Goal: Task Accomplishment & Management: Manage account settings

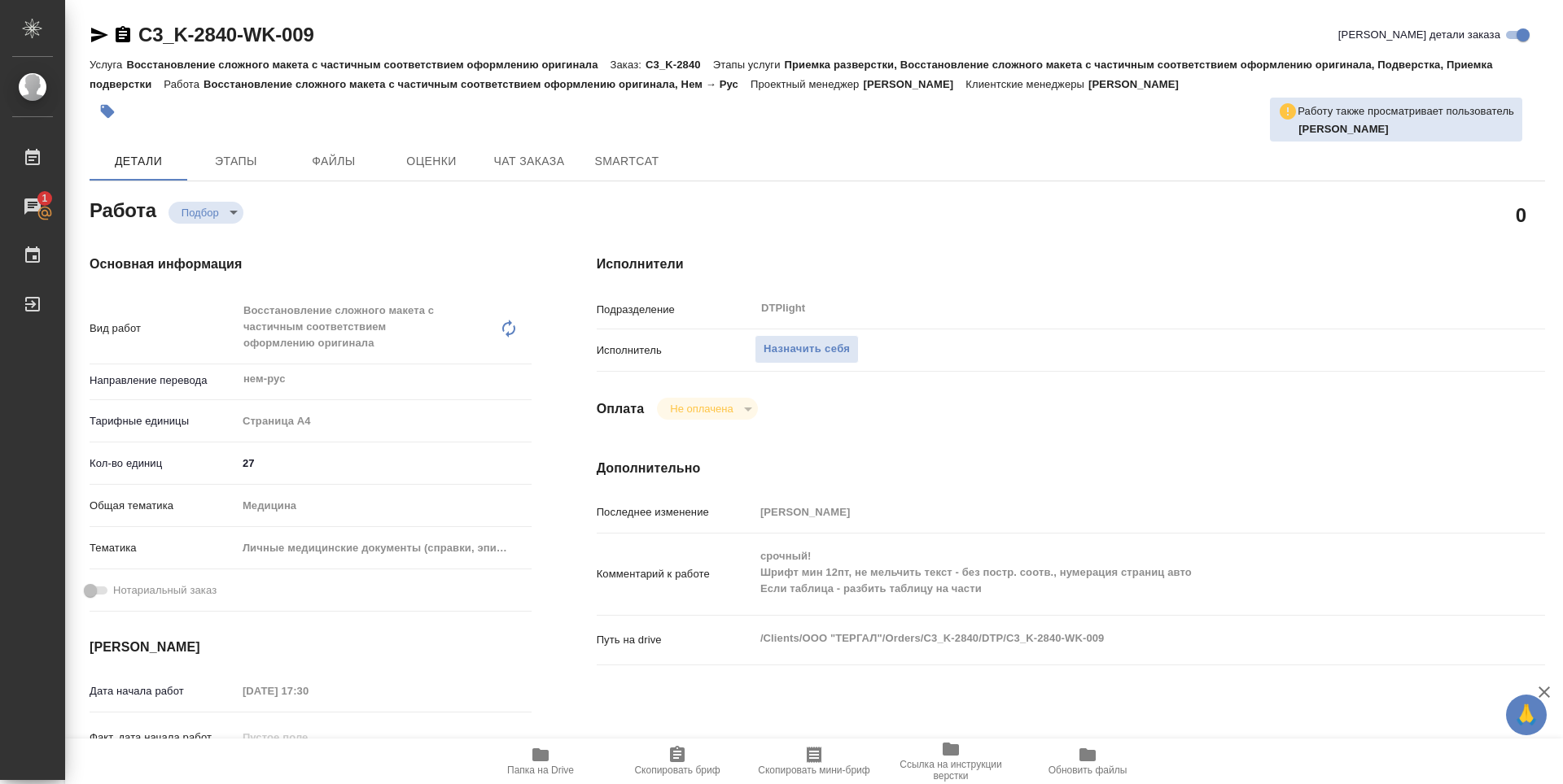
type textarea "x"
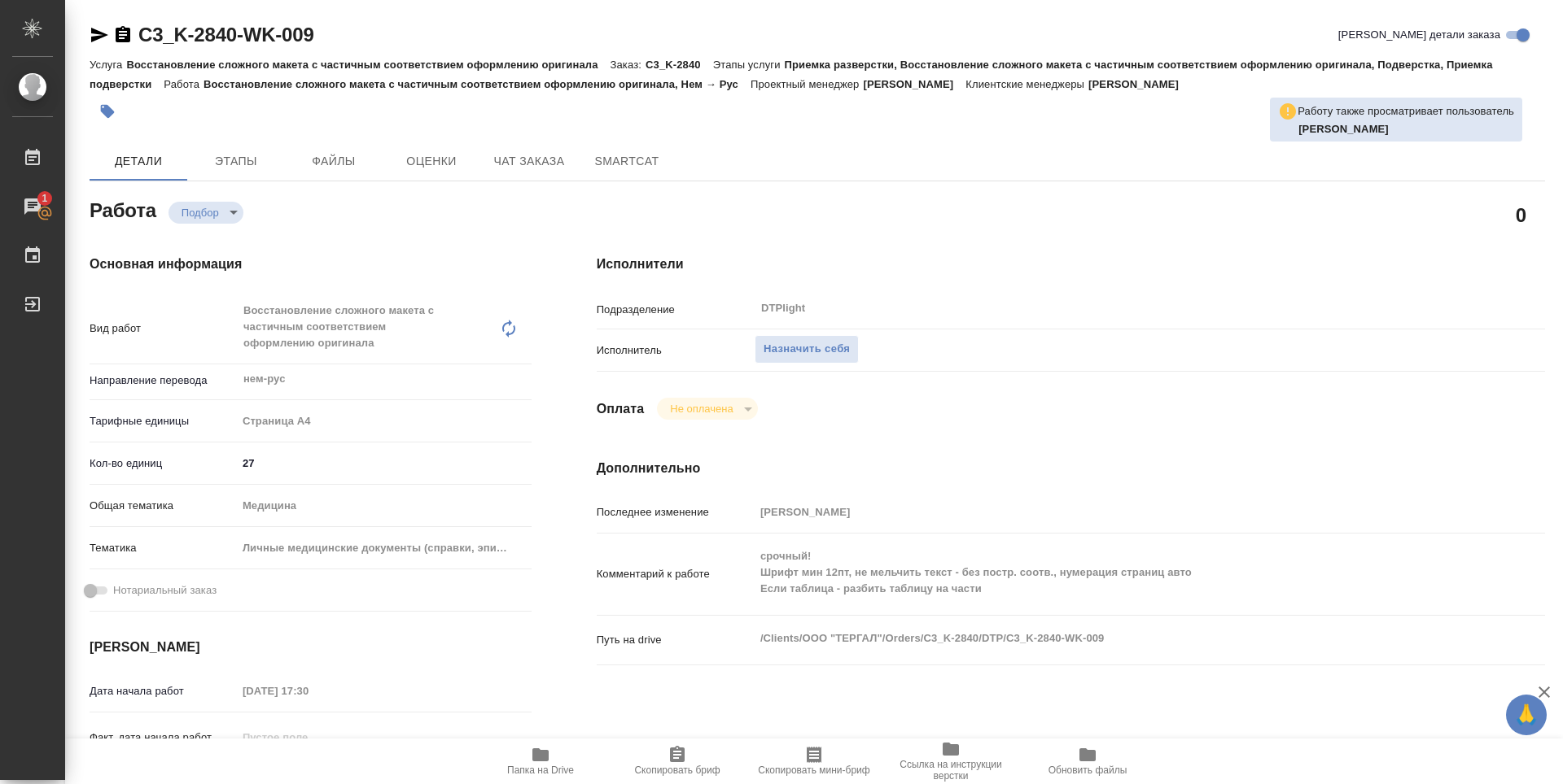
type textarea "x"
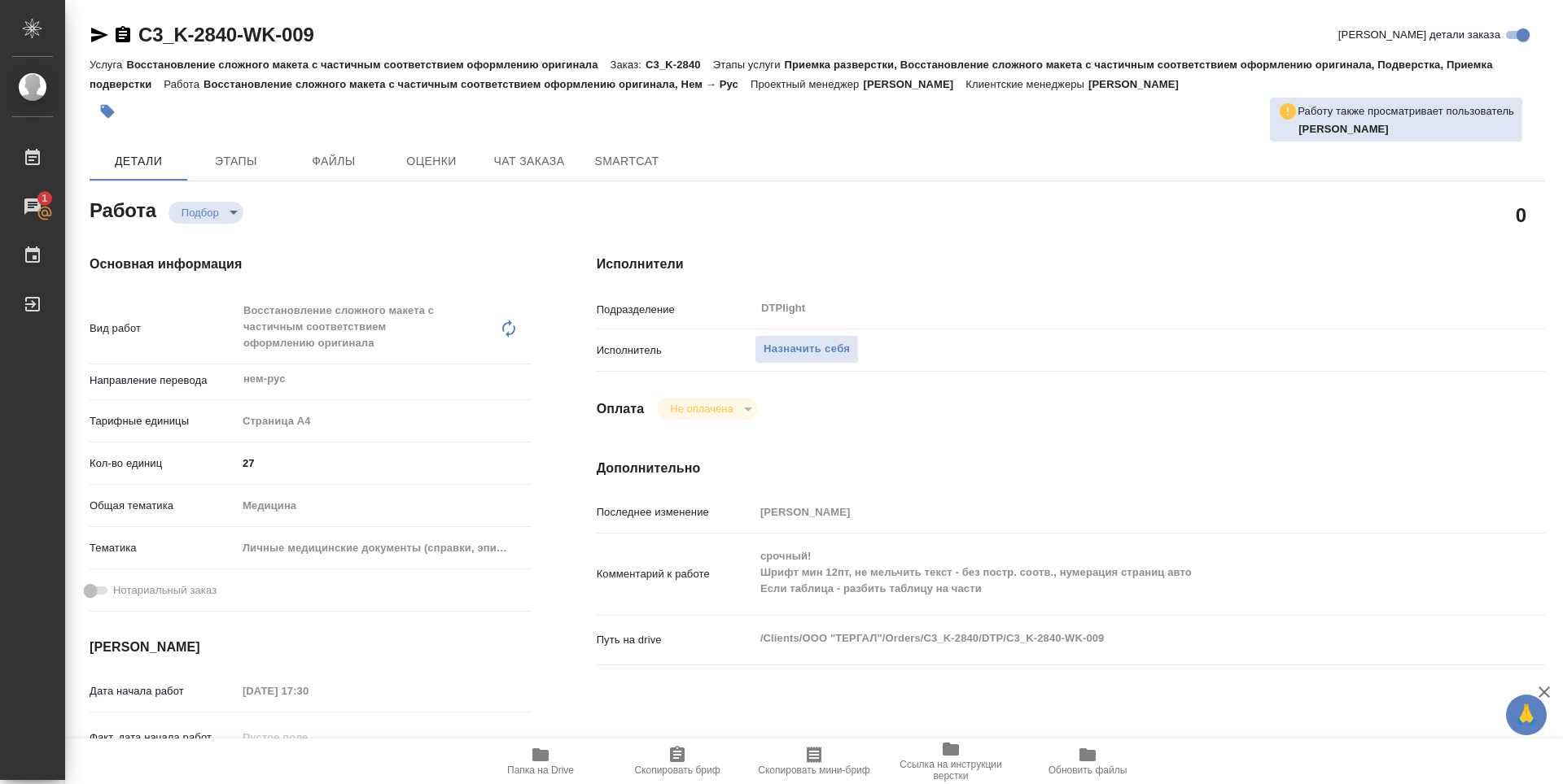
type textarea "x"
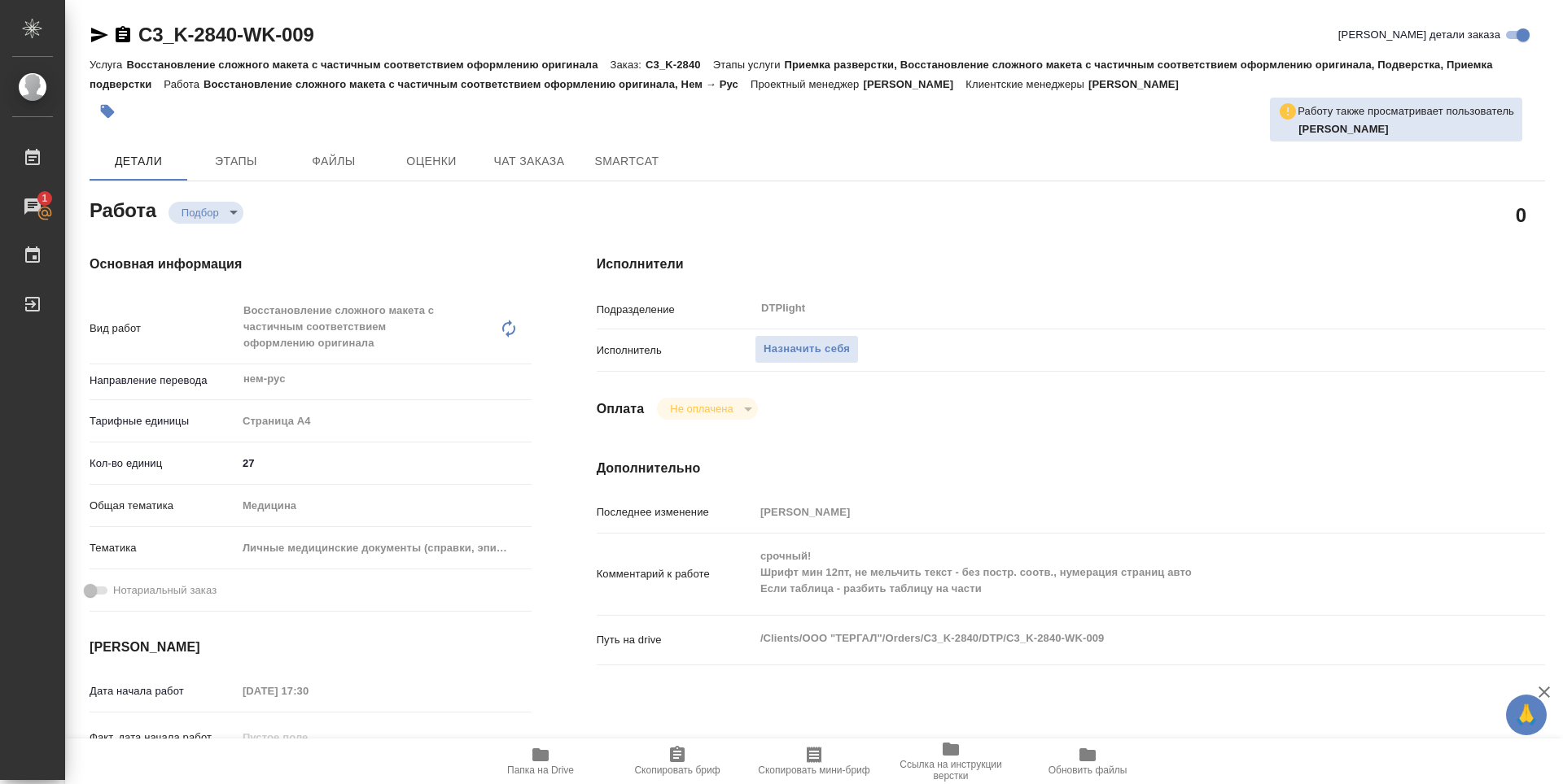
type textarea "x"
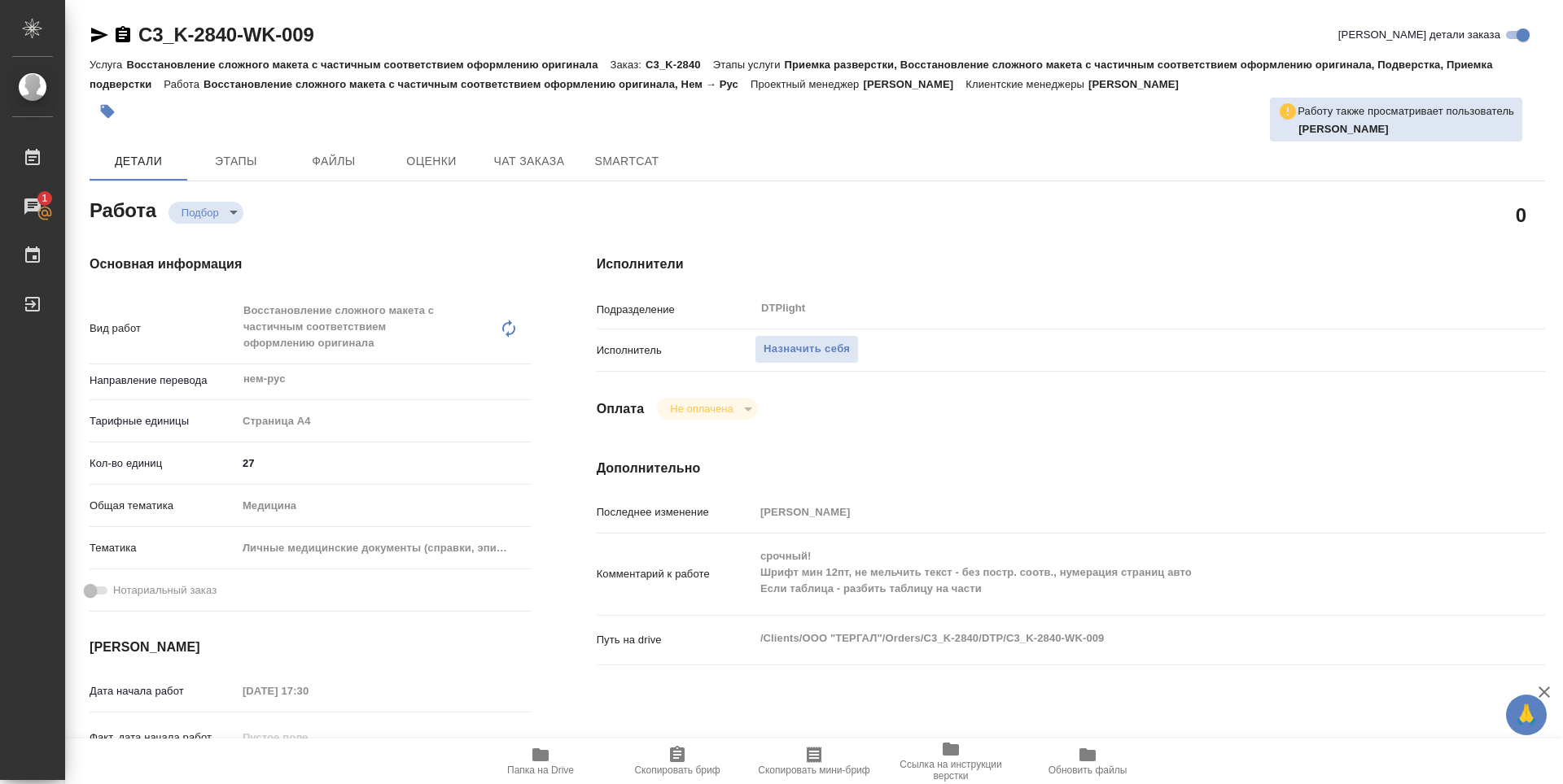
type textarea "x"
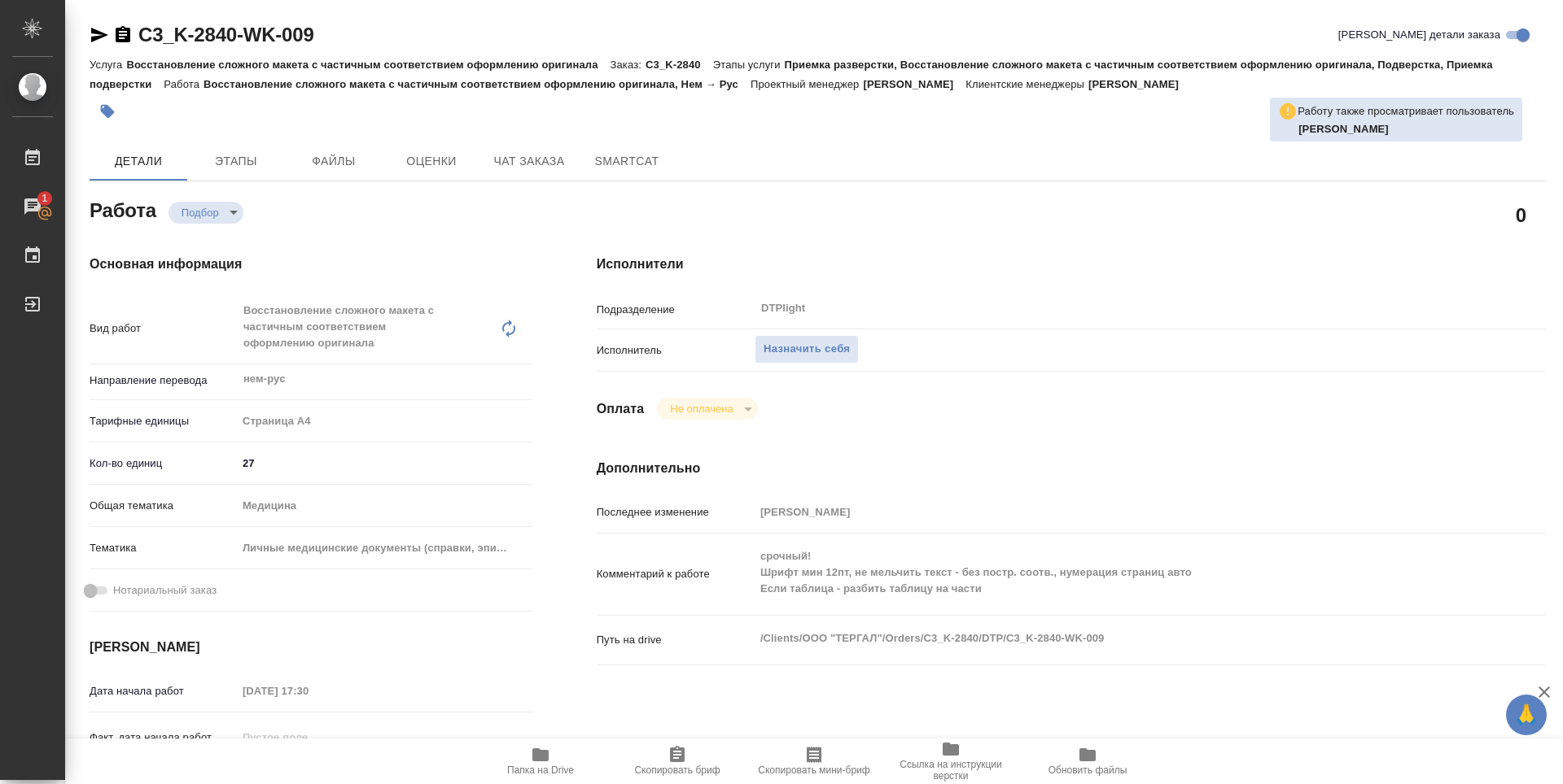
click at [547, 760] on icon "button" at bounding box center [541, 755] width 16 height 13
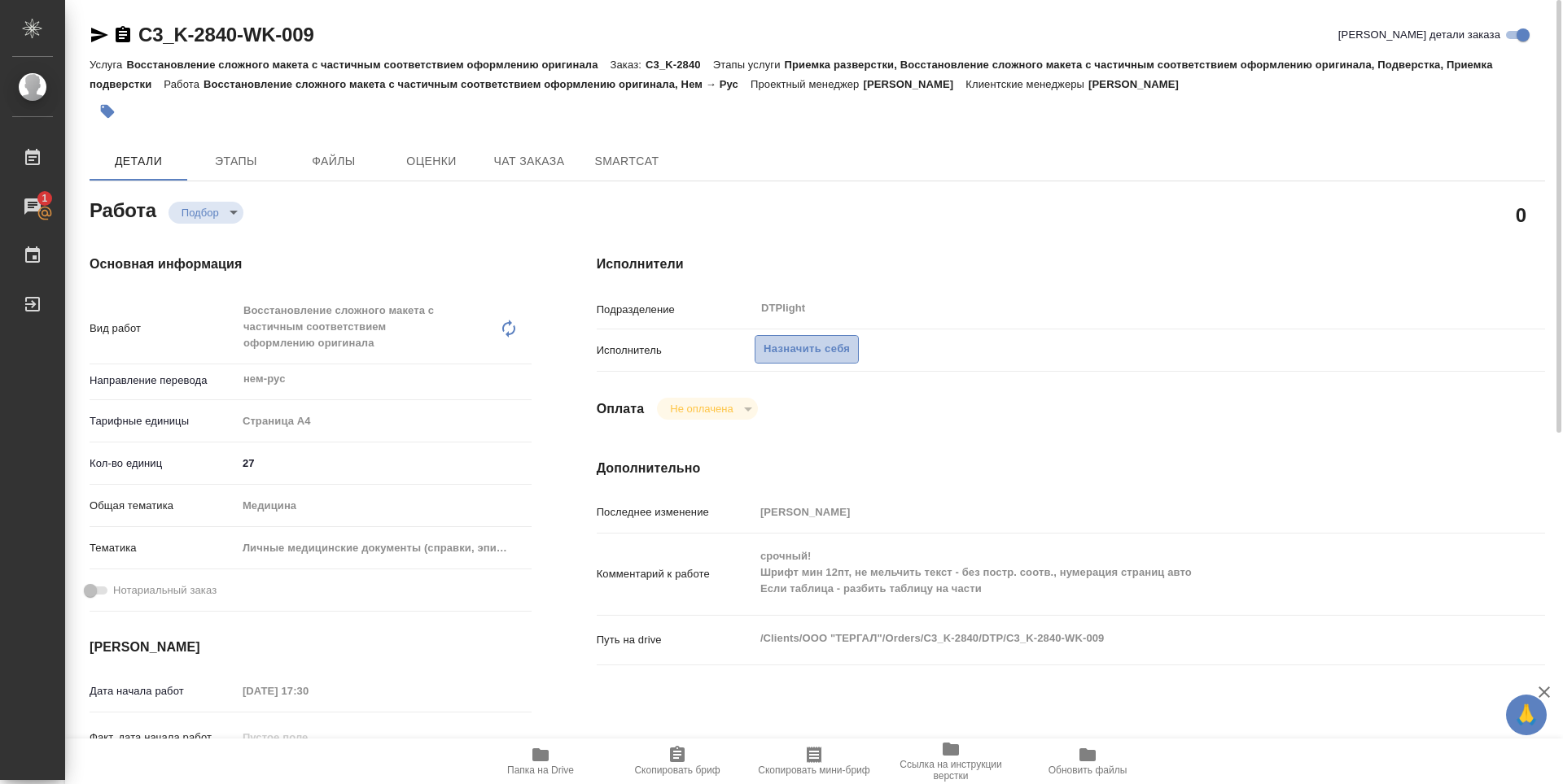
click at [832, 352] on span "Назначить себя" at bounding box center [807, 349] width 87 height 19
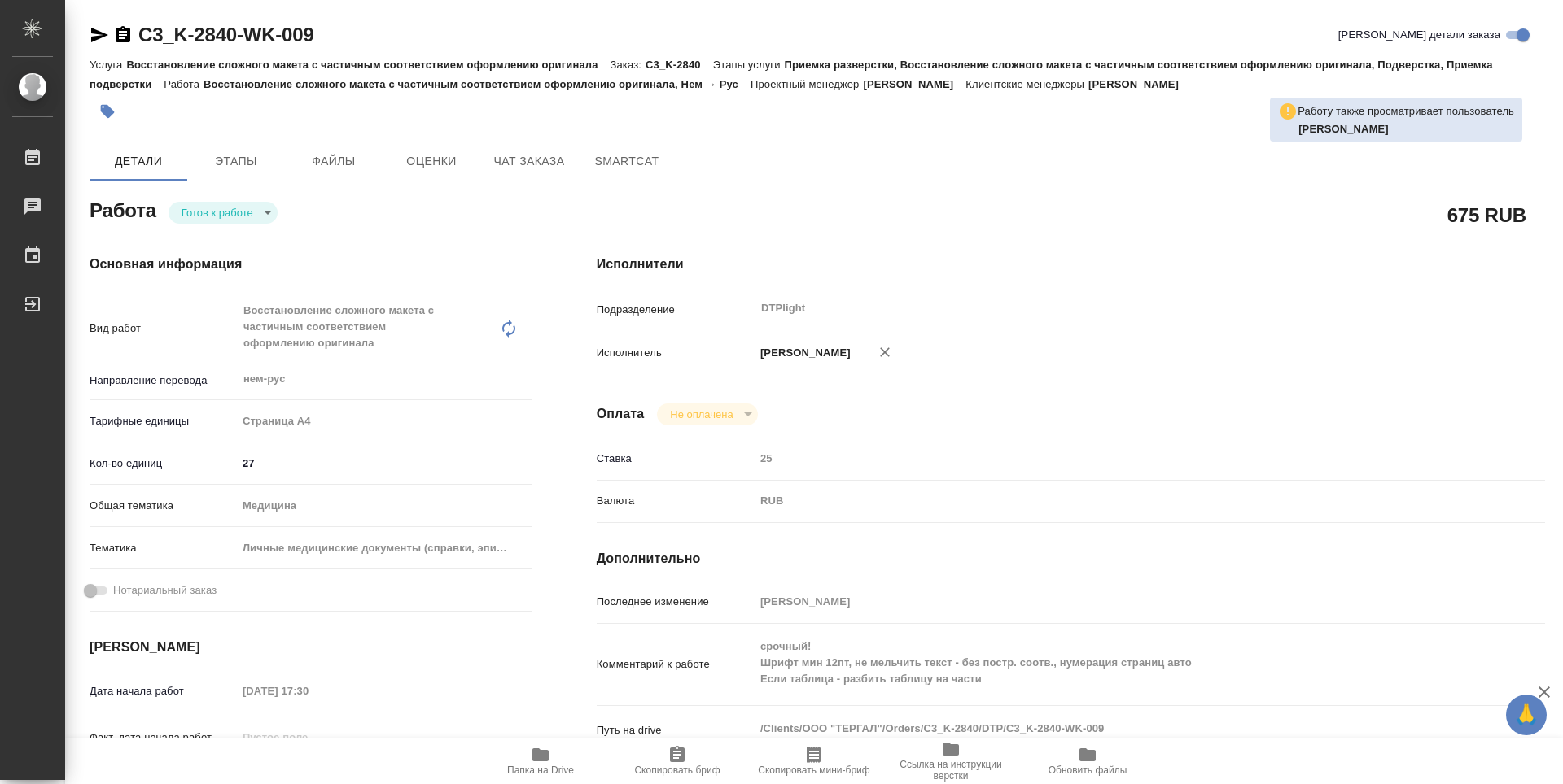
click at [198, 212] on body "🙏 .cls-1 fill:#fff; AWATERA Zubakova Viktoriya Работы Чаты График Выйти C3_K-28…" at bounding box center [782, 392] width 1563 height 784
type textarea "x"
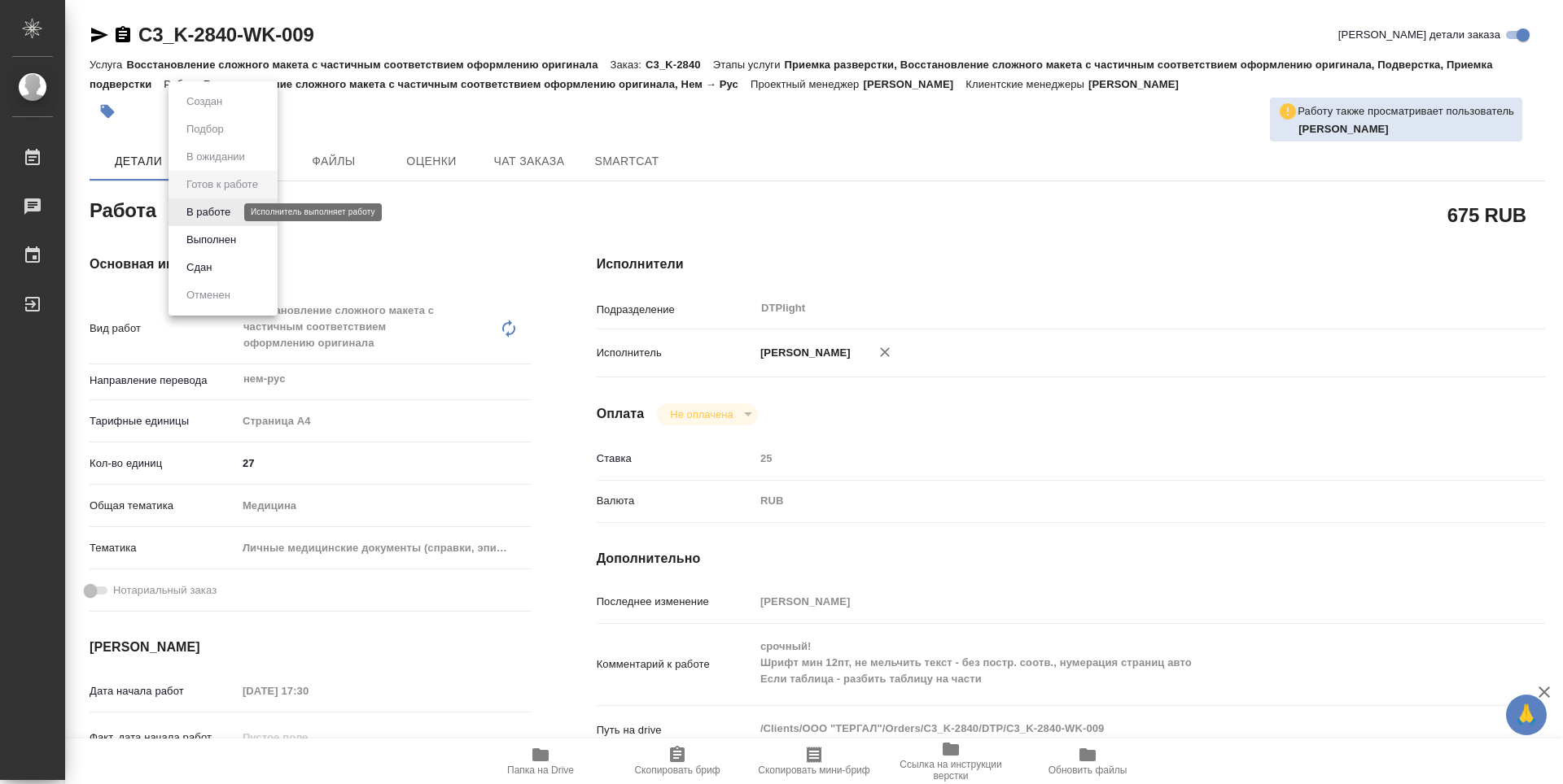
type textarea "x"
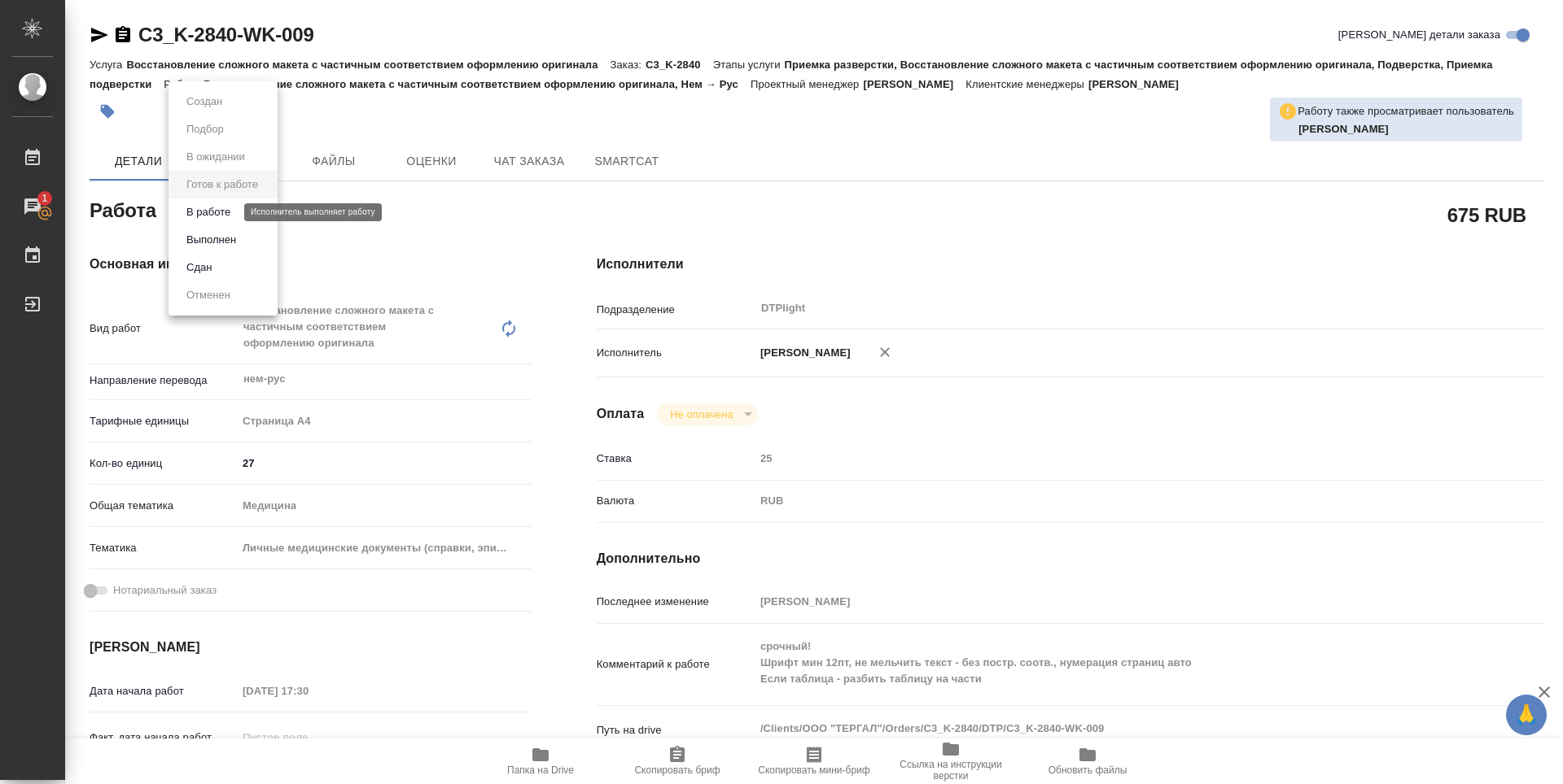
type textarea "x"
click at [198, 217] on button "В работе" at bounding box center [208, 212] width 54 height 18
type textarea "x"
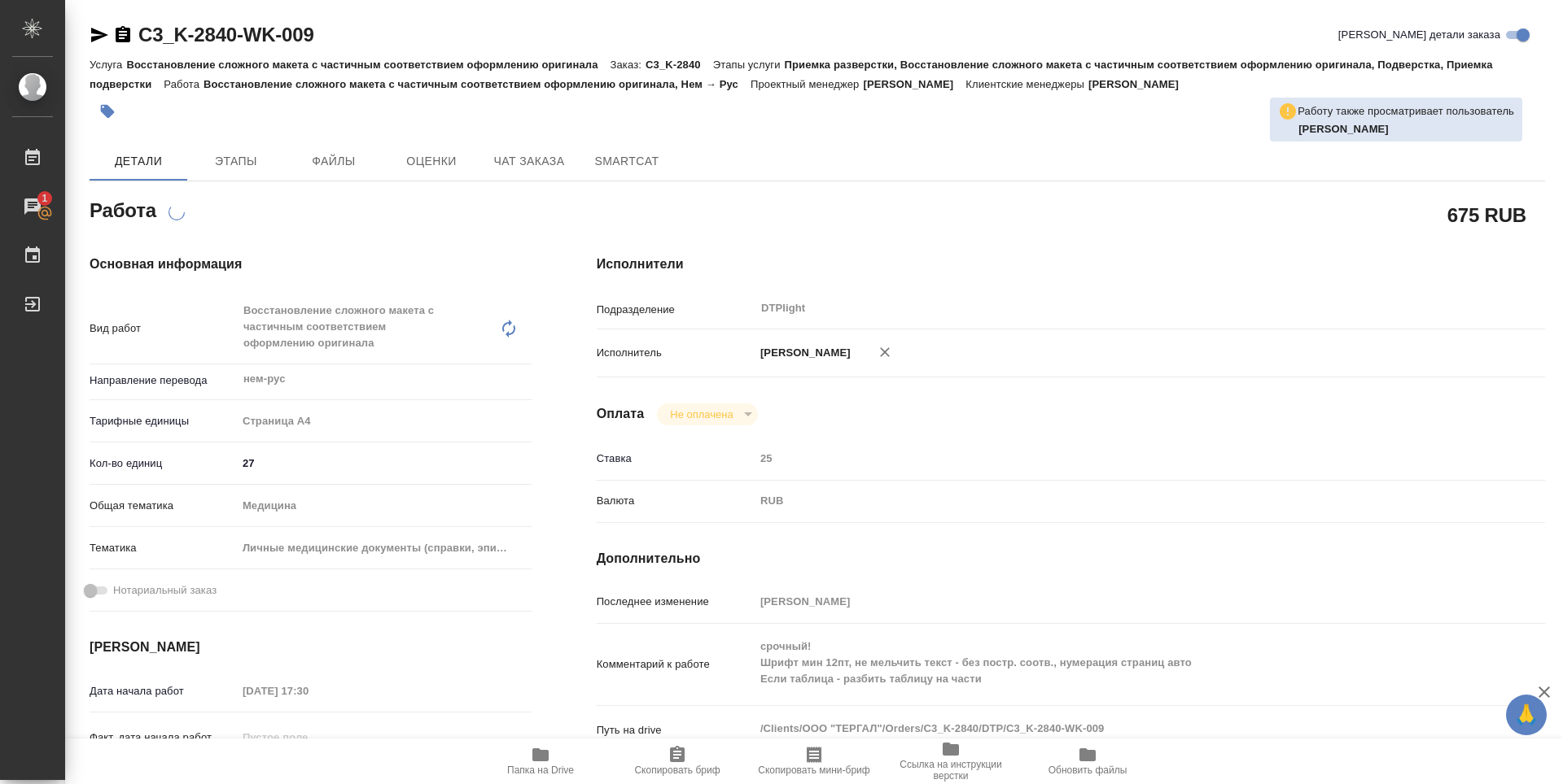
type textarea "x"
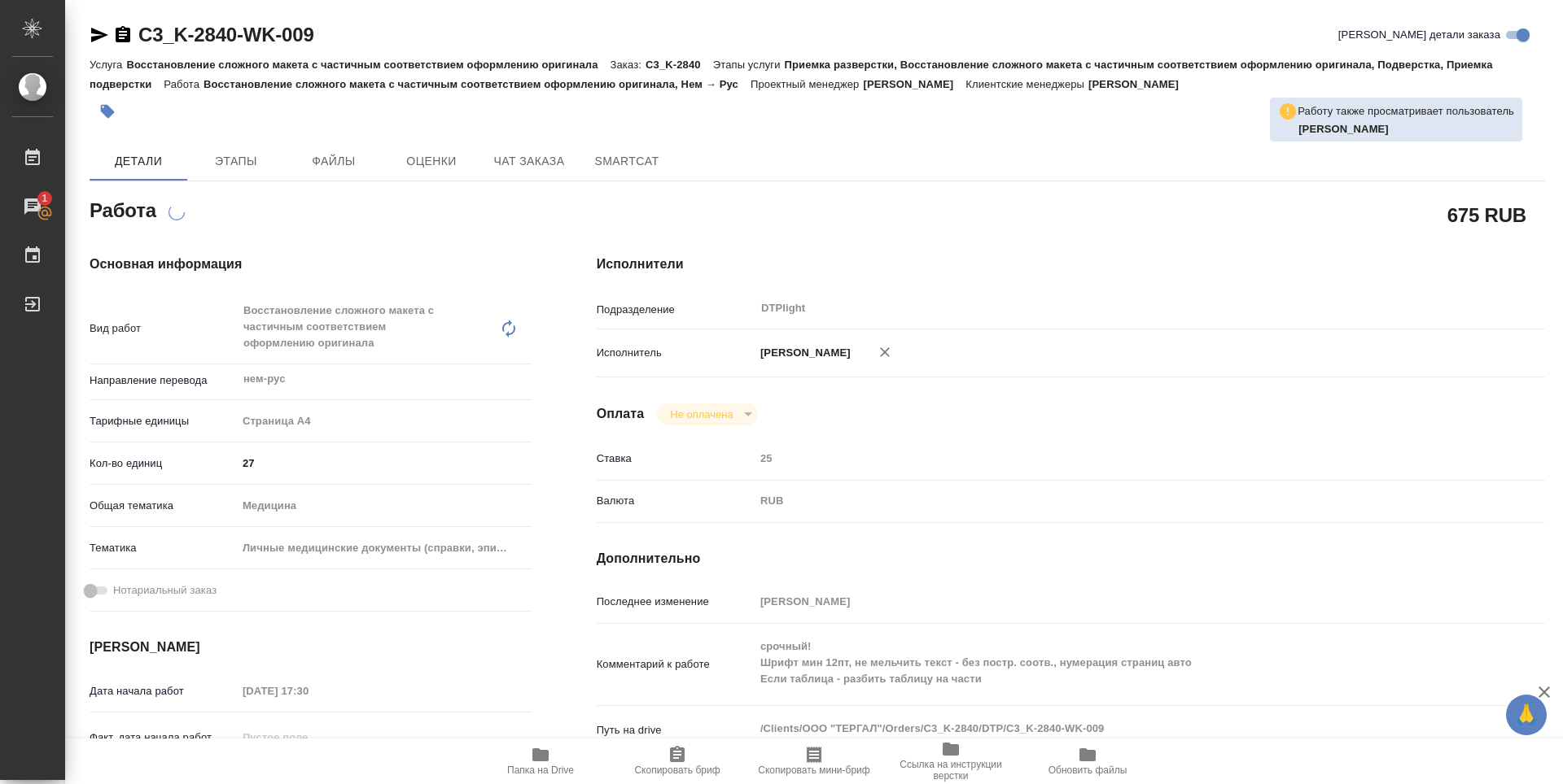
type textarea "x"
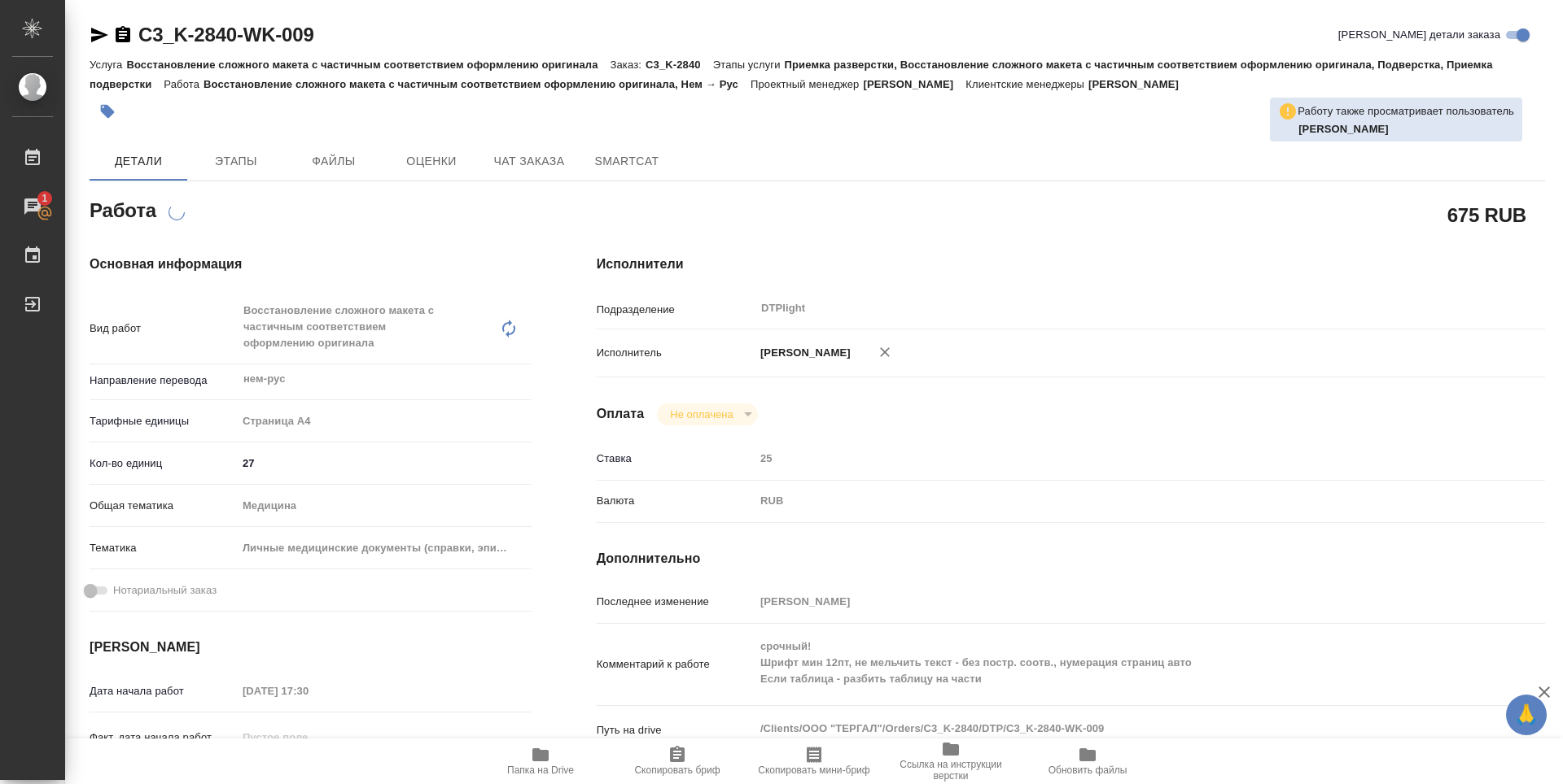
type textarea "x"
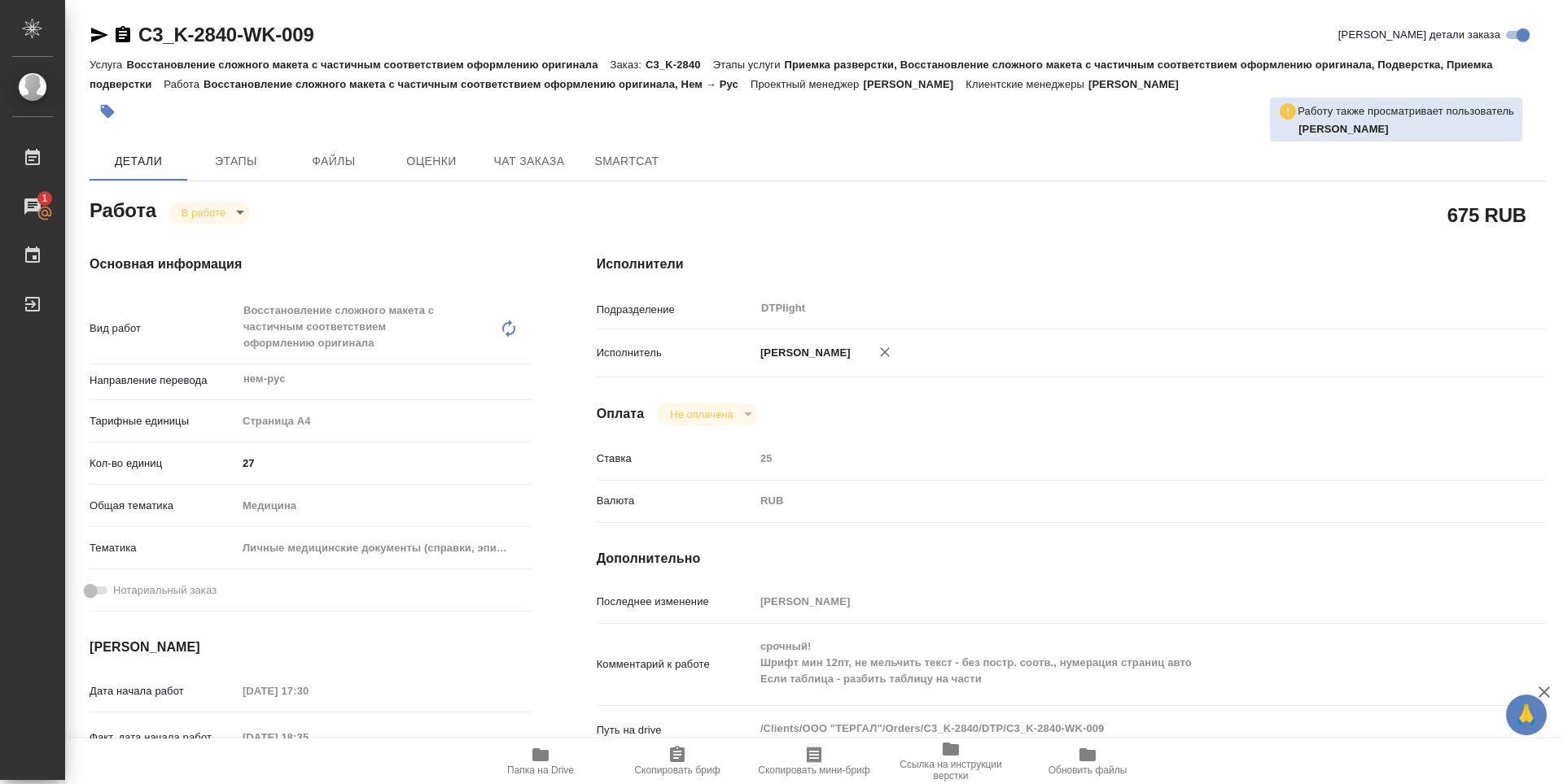
type textarea "x"
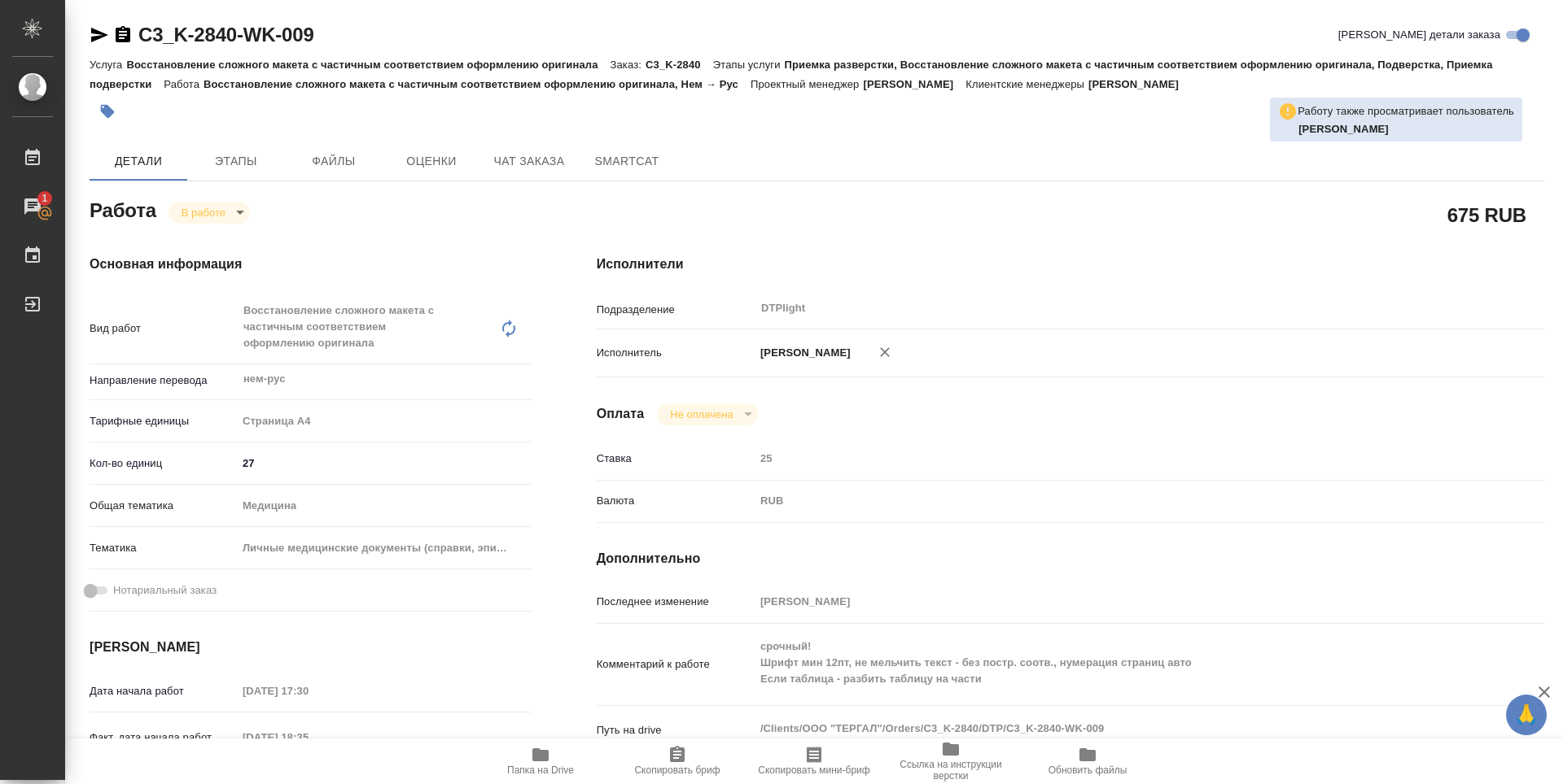
type textarea "x"
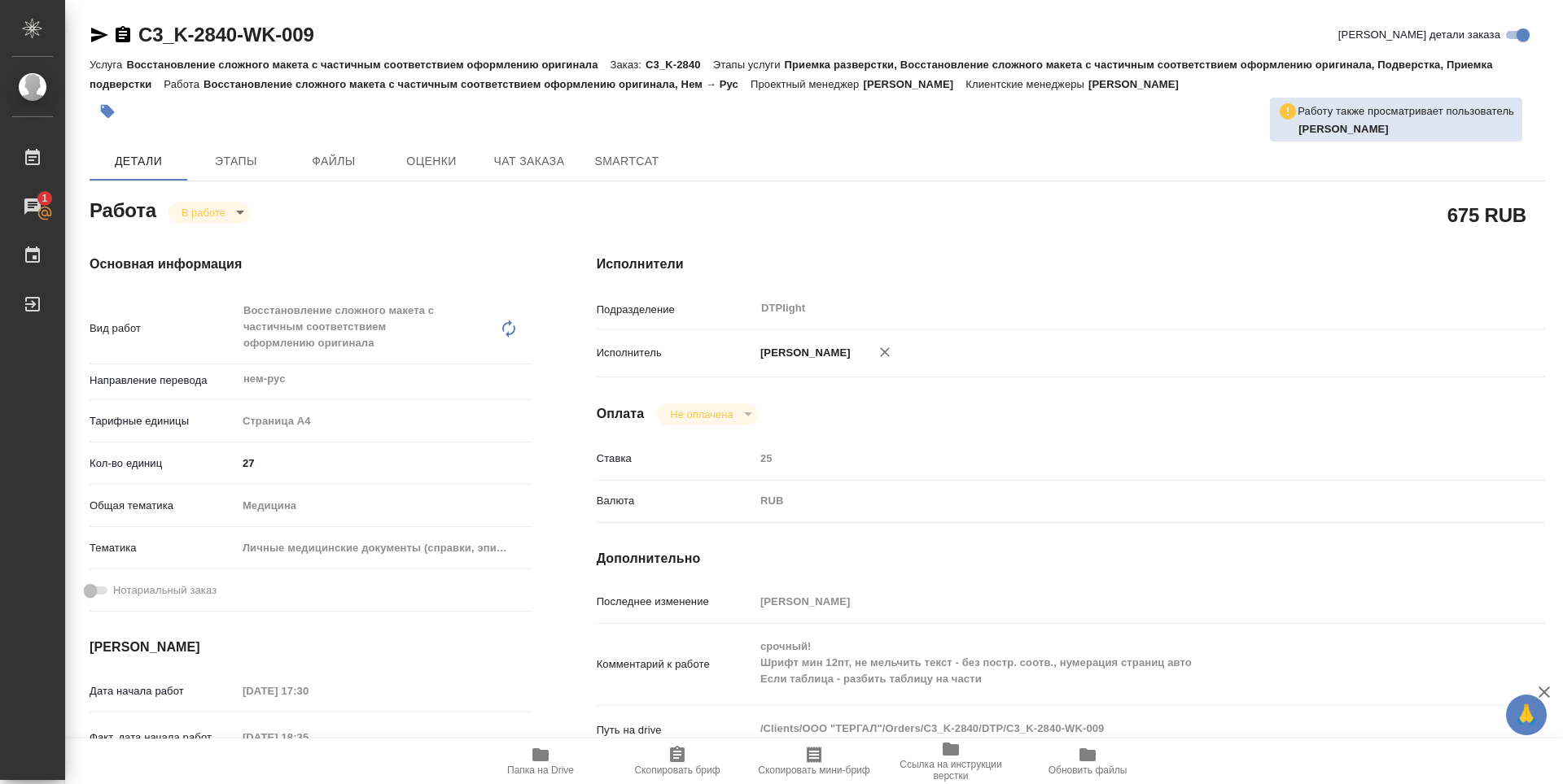
type textarea "x"
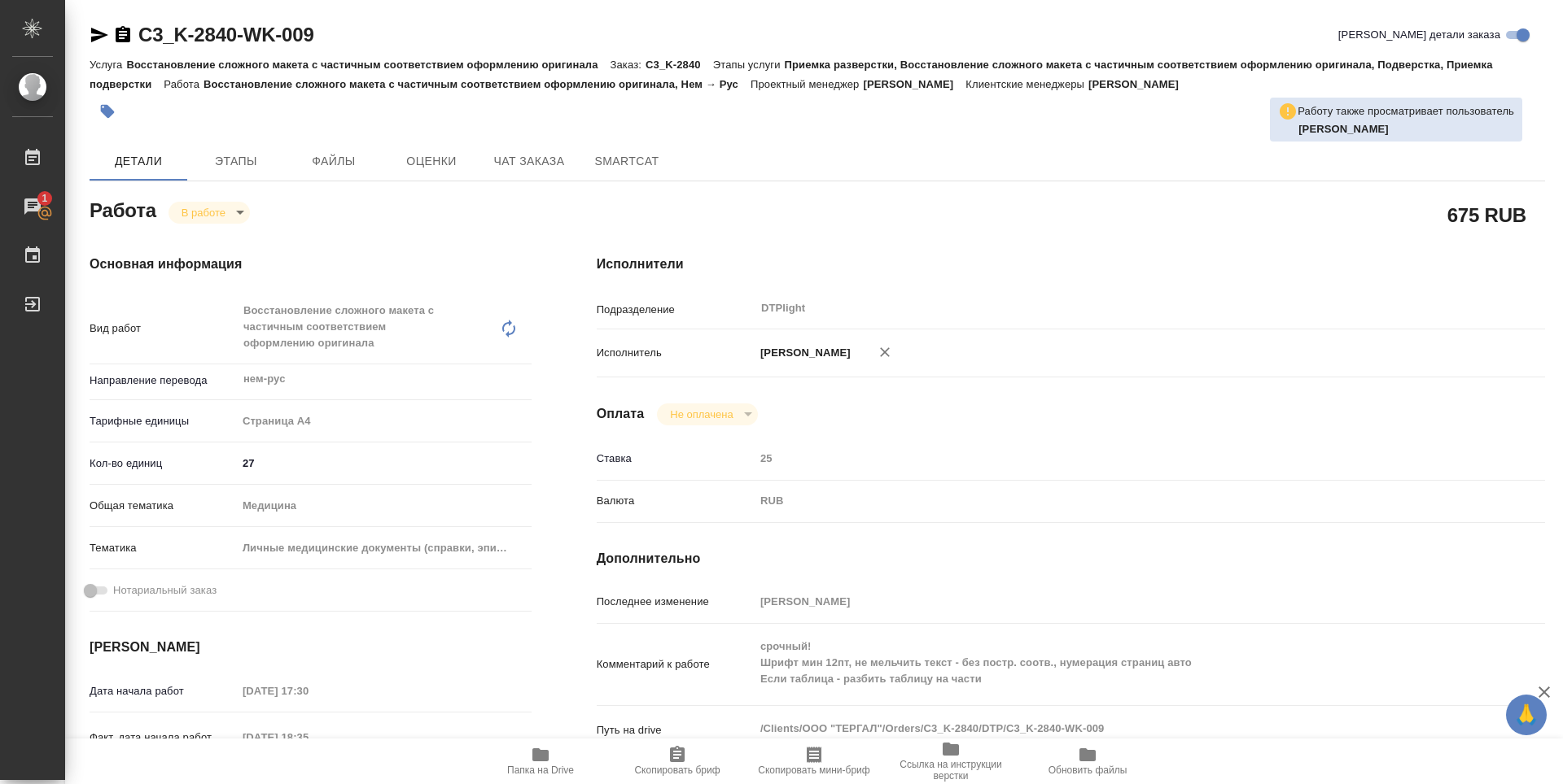
type textarea "x"
drag, startPoint x: 331, startPoint y: 35, endPoint x: 142, endPoint y: 29, distance: 189.1
click at [142, 29] on div "C3_K-2840-WK-009 Кратко детали заказа" at bounding box center [817, 34] width 1456 height 26
copy link "C3_K-2840-WK-009"
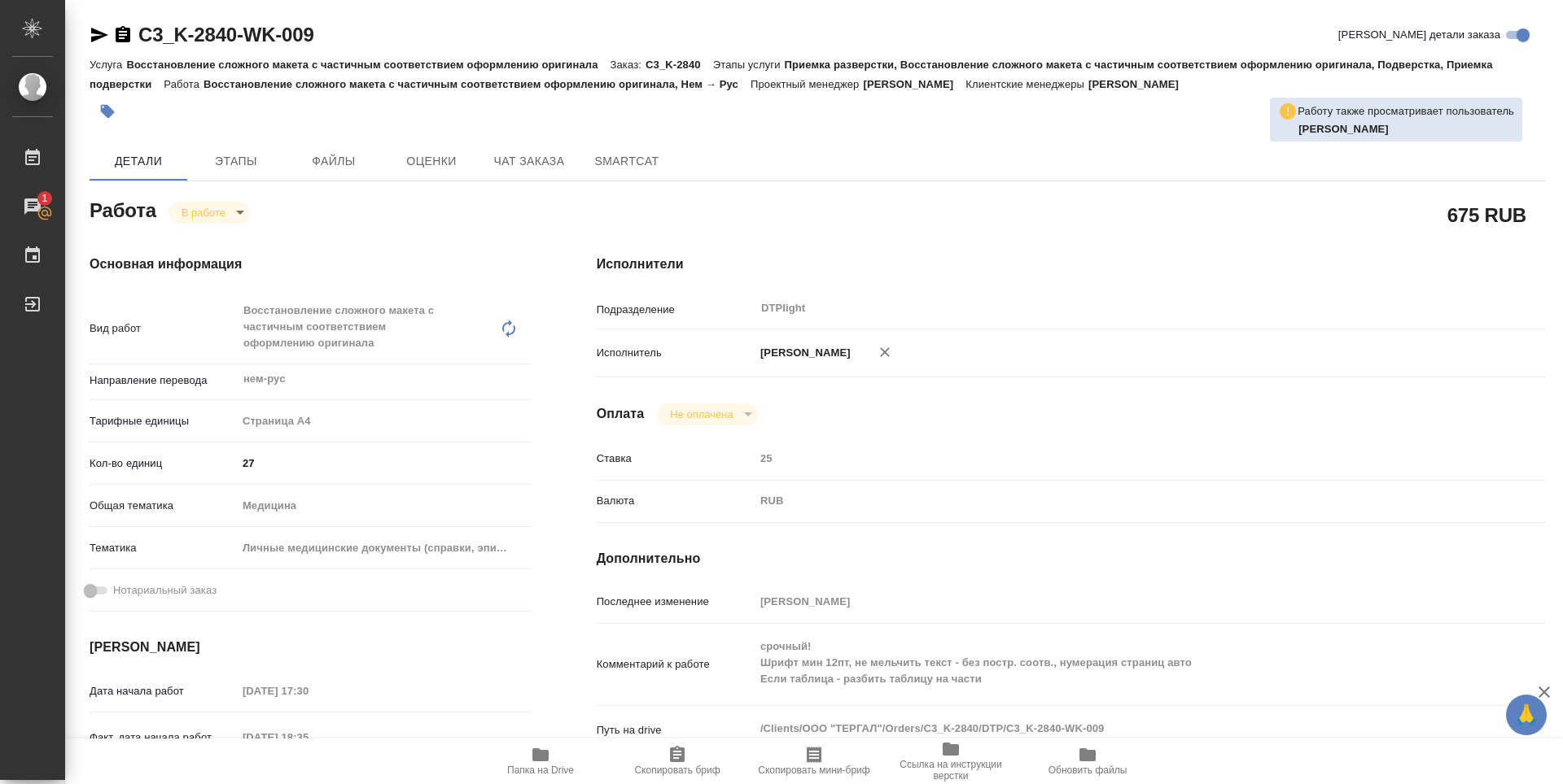
click at [884, 407] on div "Оплата Не оплачена notPayed" at bounding box center [1070, 414] width 948 height 22
